Goal: Task Accomplishment & Management: Complete application form

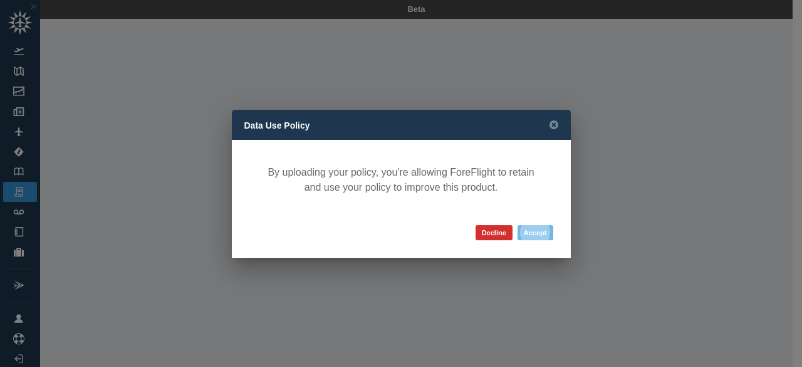
click at [534, 232] on button "Accept" at bounding box center [536, 232] width 36 height 15
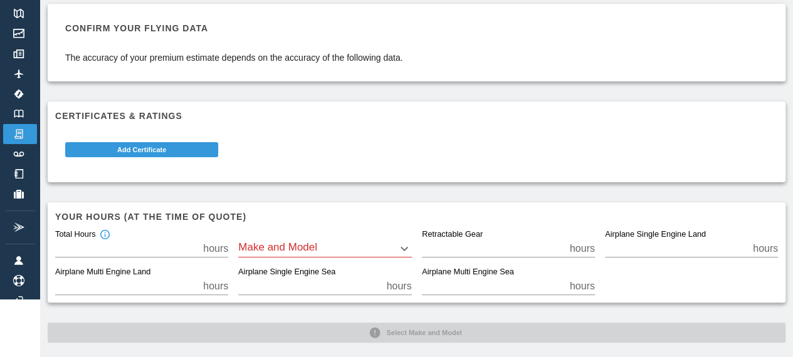
scroll to position [70, 0]
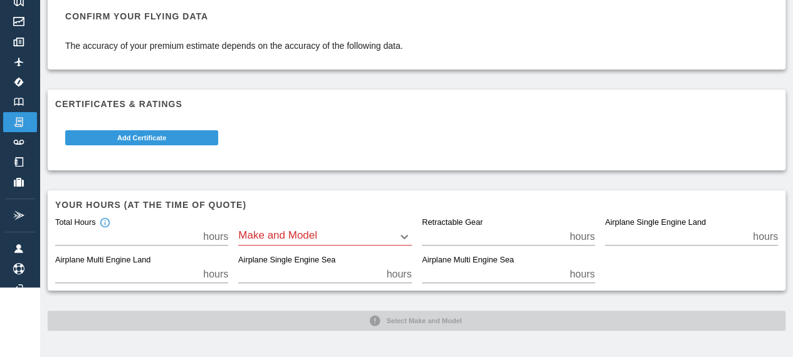
click at [398, 236] on body "Beta AVC101564-00.pdf Confirm your flying data The accuracy of your premium est…" at bounding box center [396, 108] width 793 height 357
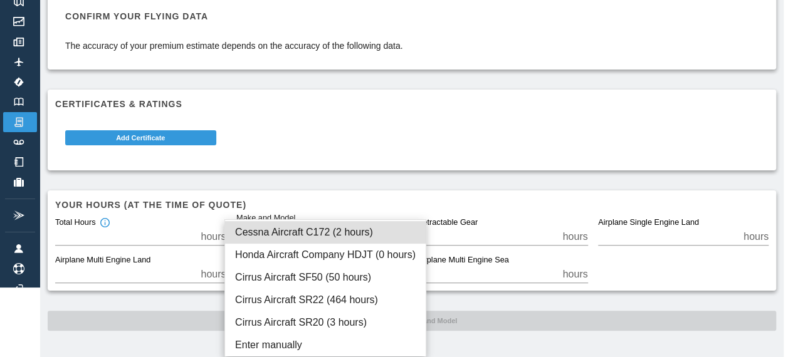
scroll to position [60, 0]
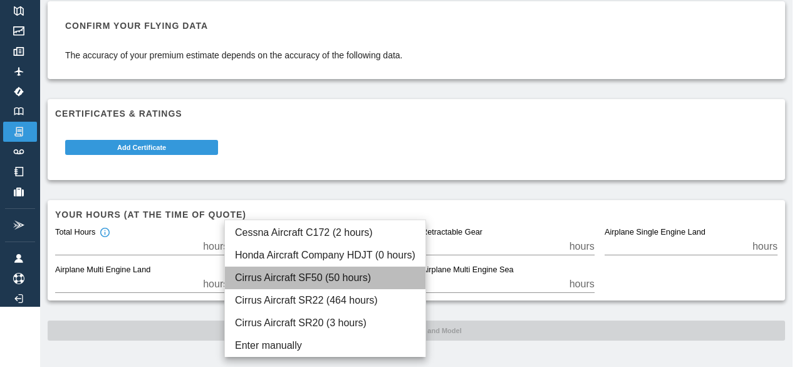
click at [347, 273] on li "Cirrus Aircraft SF50 (50 hours)" at bounding box center [325, 277] width 200 height 23
type input "****"
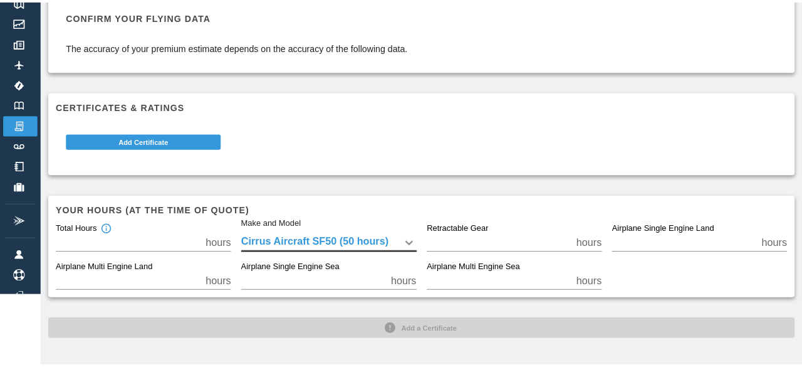
scroll to position [0, 0]
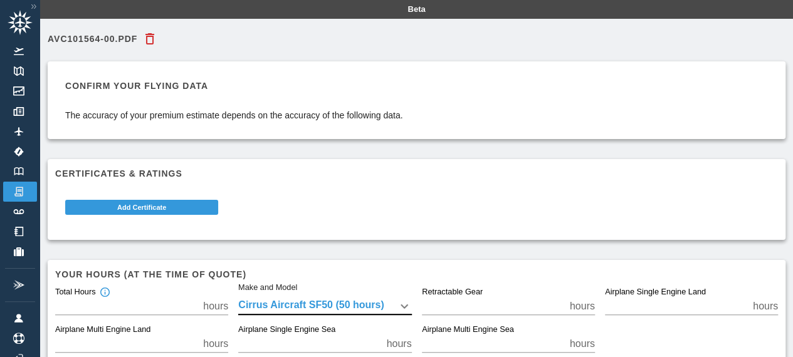
click at [139, 209] on button "Add Certificate" at bounding box center [141, 207] width 153 height 15
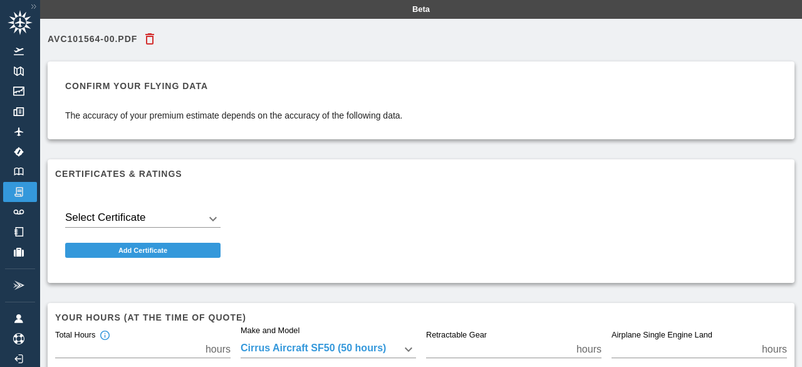
click at [160, 215] on body "Beta AVC101564-00.pdf Confirm your flying data The accuracy of your premium est…" at bounding box center [401, 183] width 802 height 367
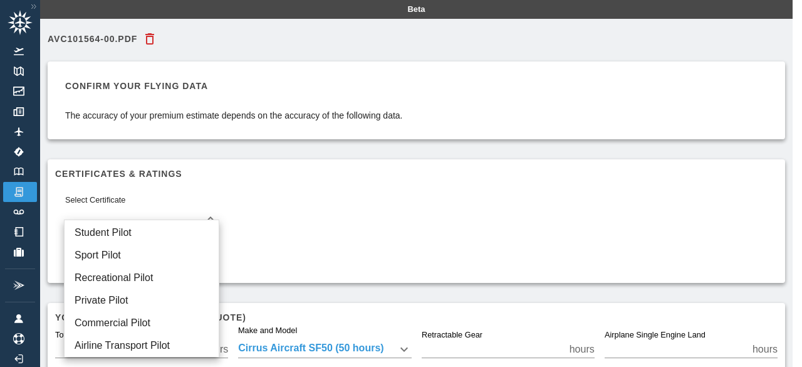
click at [136, 296] on li "Private Pilot" at bounding box center [142, 300] width 154 height 23
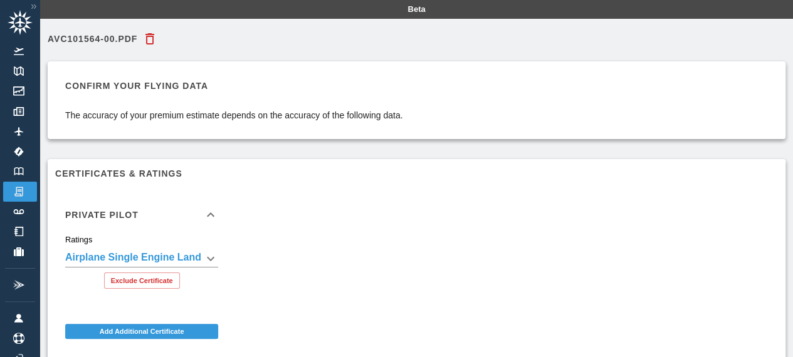
click at [200, 255] on body "**********" at bounding box center [396, 178] width 793 height 357
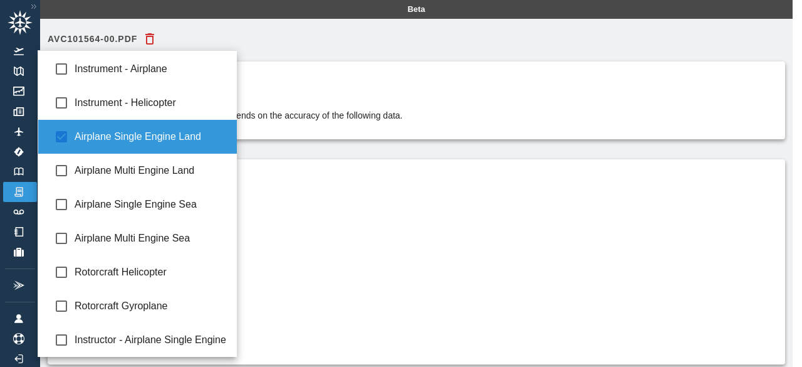
type input "**********"
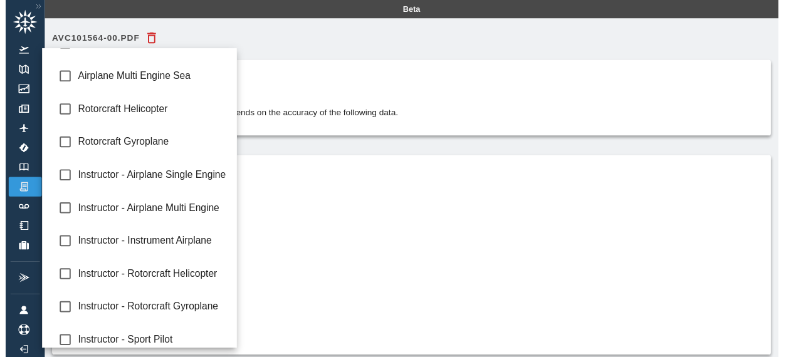
scroll to position [169, 0]
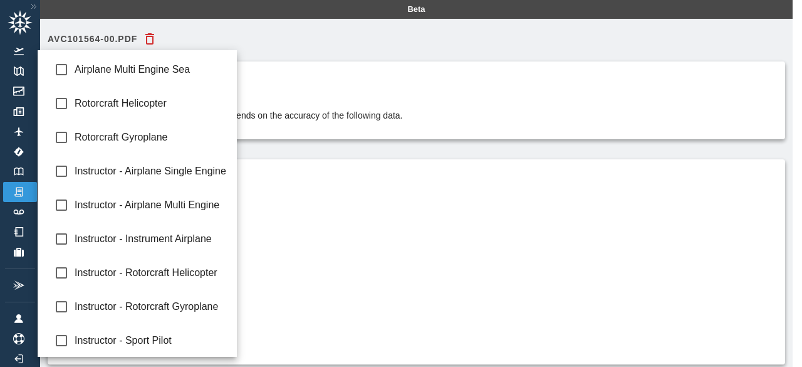
click at [322, 261] on div at bounding box center [401, 183] width 802 height 367
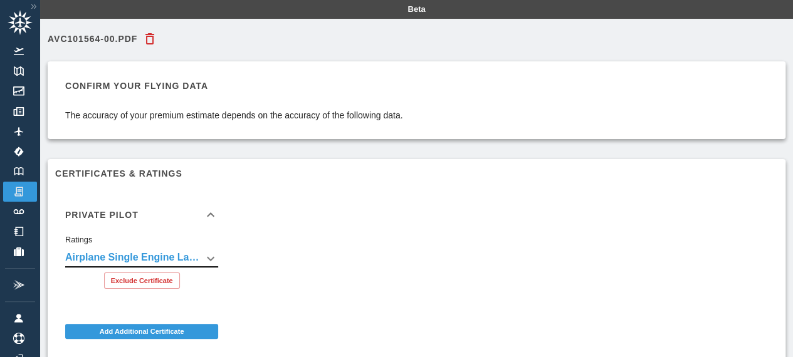
click at [148, 331] on button "Add Additional Certificate" at bounding box center [141, 331] width 153 height 15
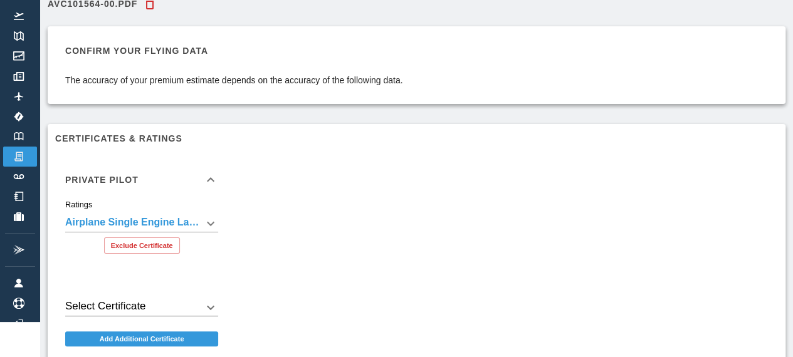
scroll to position [36, 0]
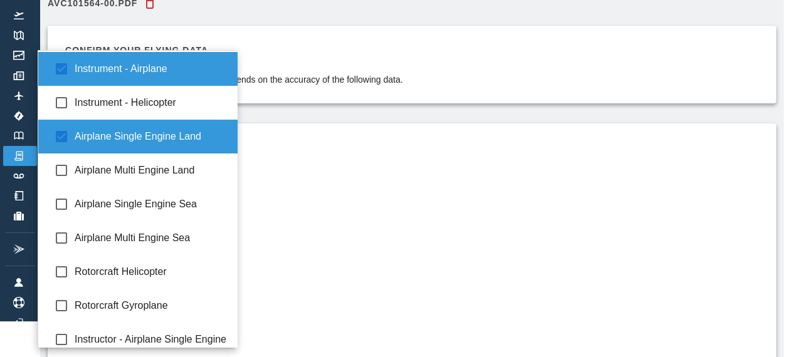
click at [214, 221] on body "**********" at bounding box center [396, 142] width 793 height 357
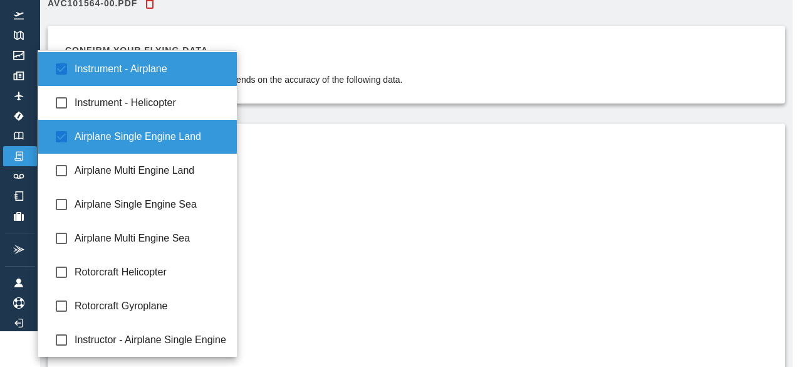
click at [286, 234] on div at bounding box center [401, 183] width 802 height 367
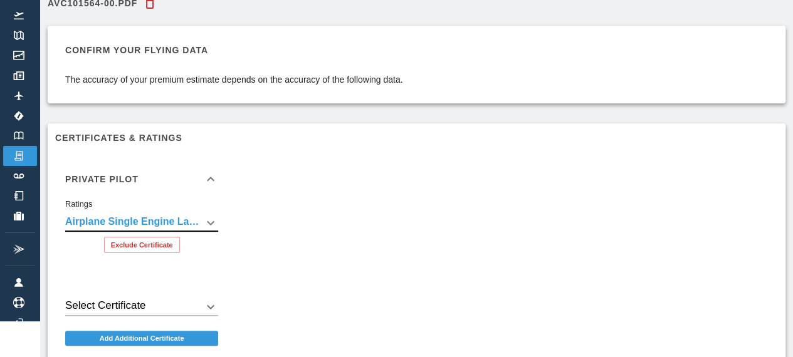
click at [150, 300] on body "**********" at bounding box center [396, 142] width 793 height 357
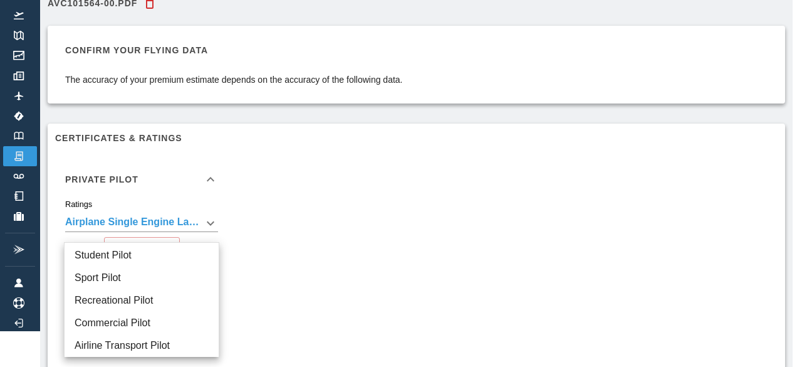
click at [335, 246] on div at bounding box center [401, 183] width 802 height 367
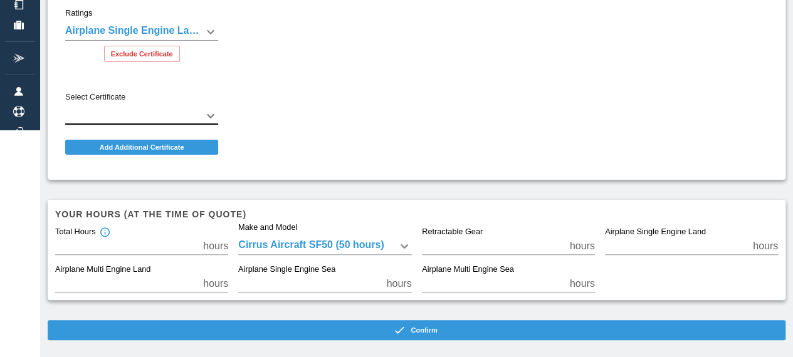
scroll to position [236, 0]
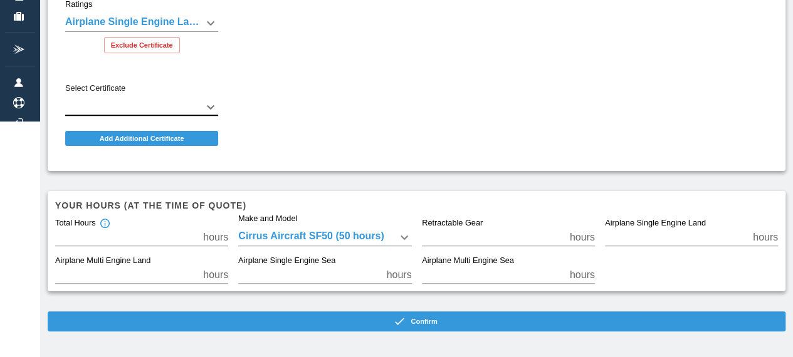
click at [398, 325] on icon "button" at bounding box center [399, 321] width 13 height 13
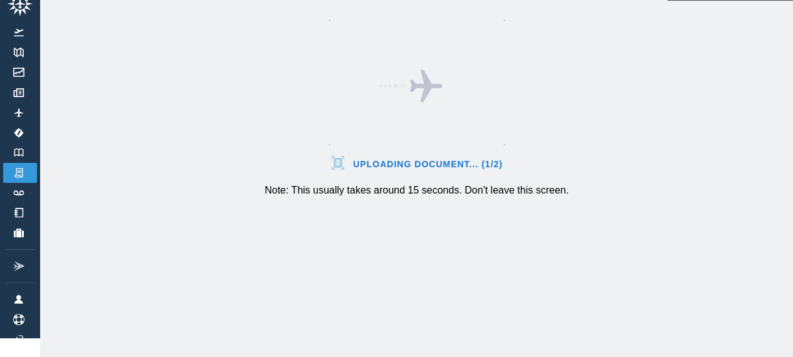
scroll to position [28, 0]
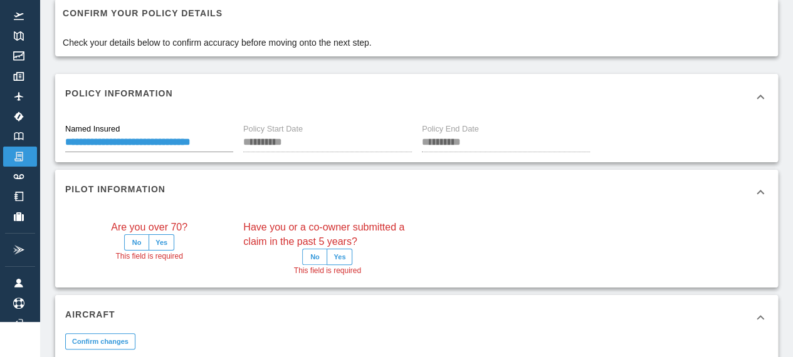
scroll to position [93, 0]
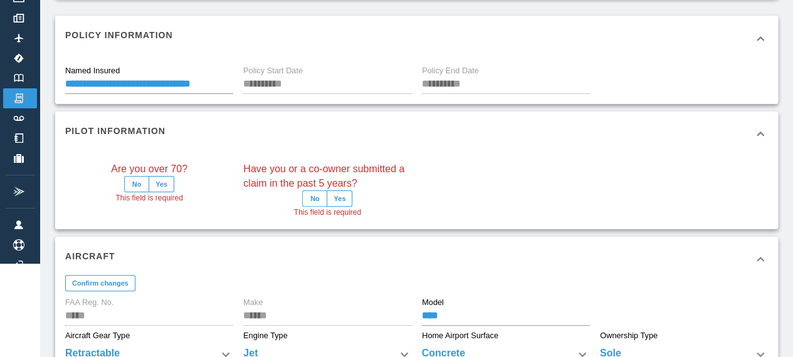
click at [139, 180] on button "No" at bounding box center [136, 184] width 25 height 16
click at [321, 197] on button "No" at bounding box center [314, 198] width 25 height 16
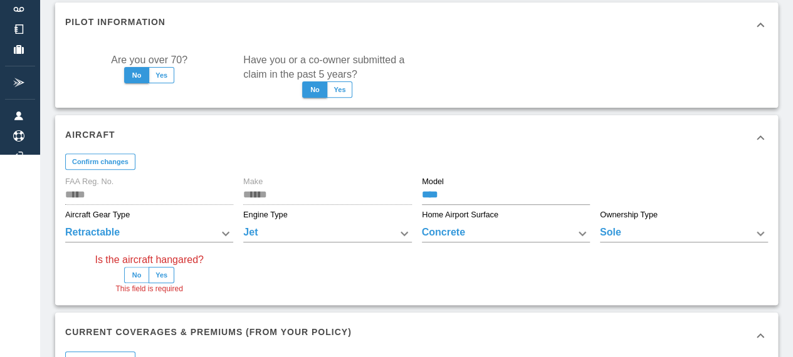
scroll to position [217, 0]
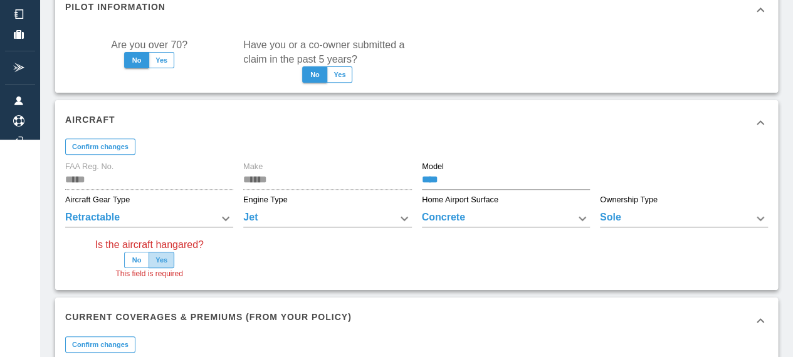
click at [159, 263] on button "Yes" at bounding box center [161, 260] width 26 height 16
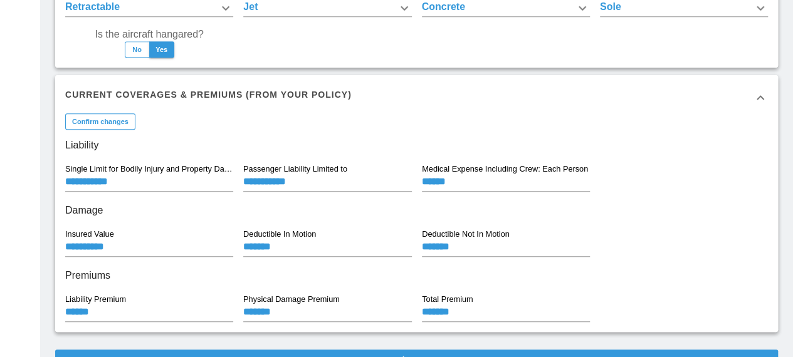
scroll to position [474, 0]
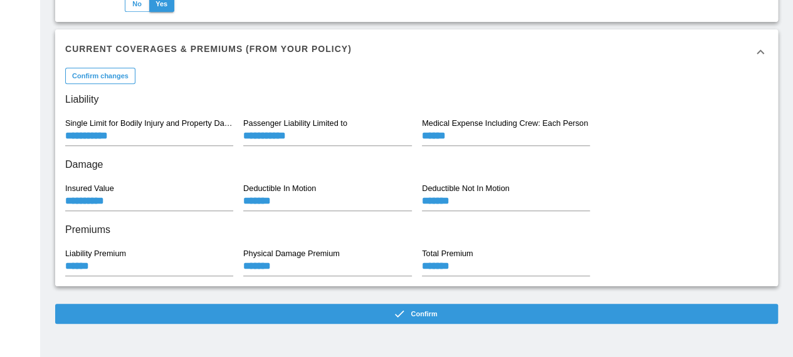
click at [434, 313] on button "Confirm" at bounding box center [416, 314] width 722 height 20
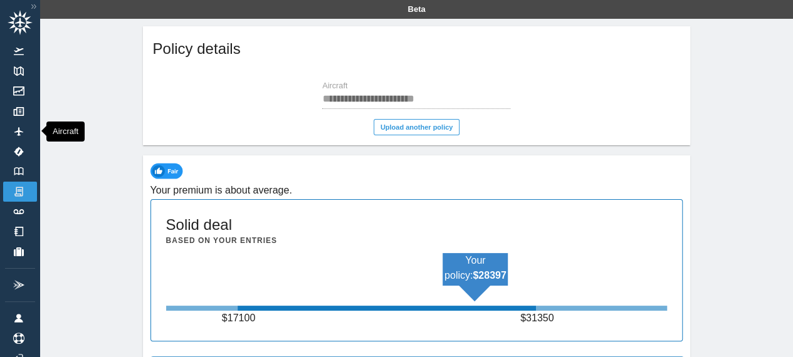
click at [14, 133] on img at bounding box center [19, 131] width 14 height 9
